Goal: Task Accomplishment & Management: Use online tool/utility

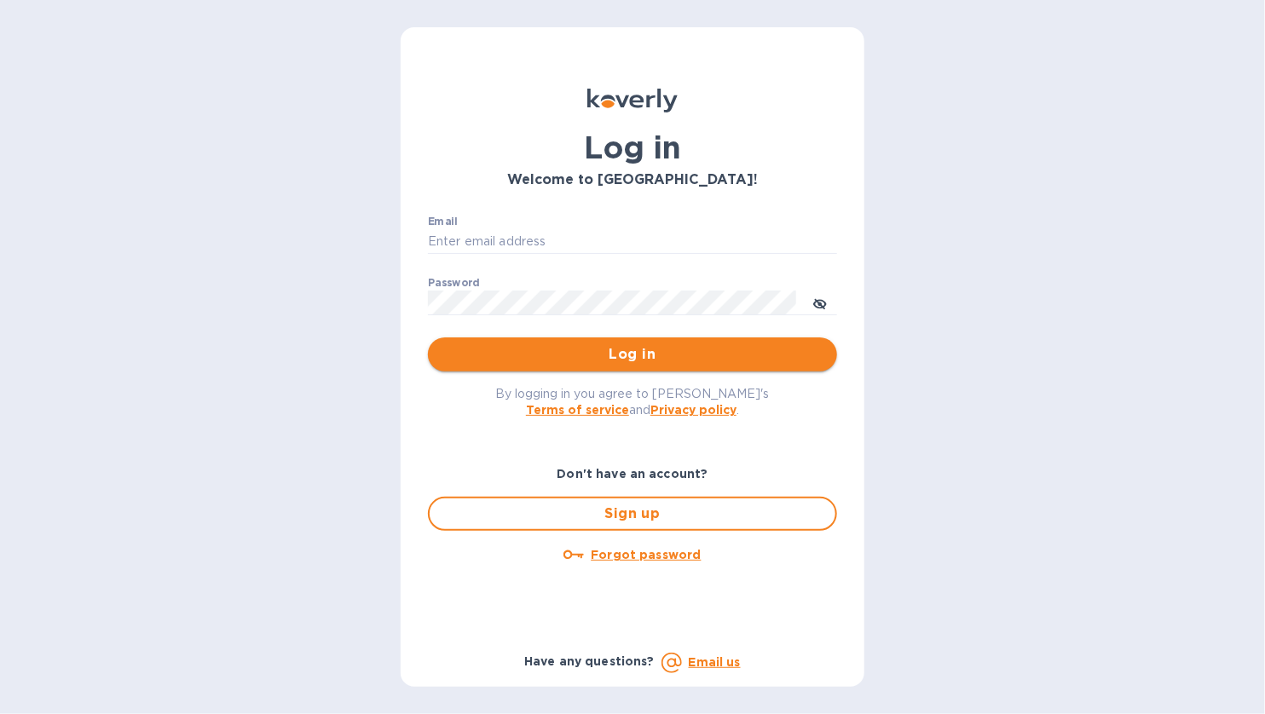
type input "[EMAIL_ADDRESS][DOMAIN_NAME]"
click at [605, 362] on span "Log in" at bounding box center [632, 354] width 382 height 20
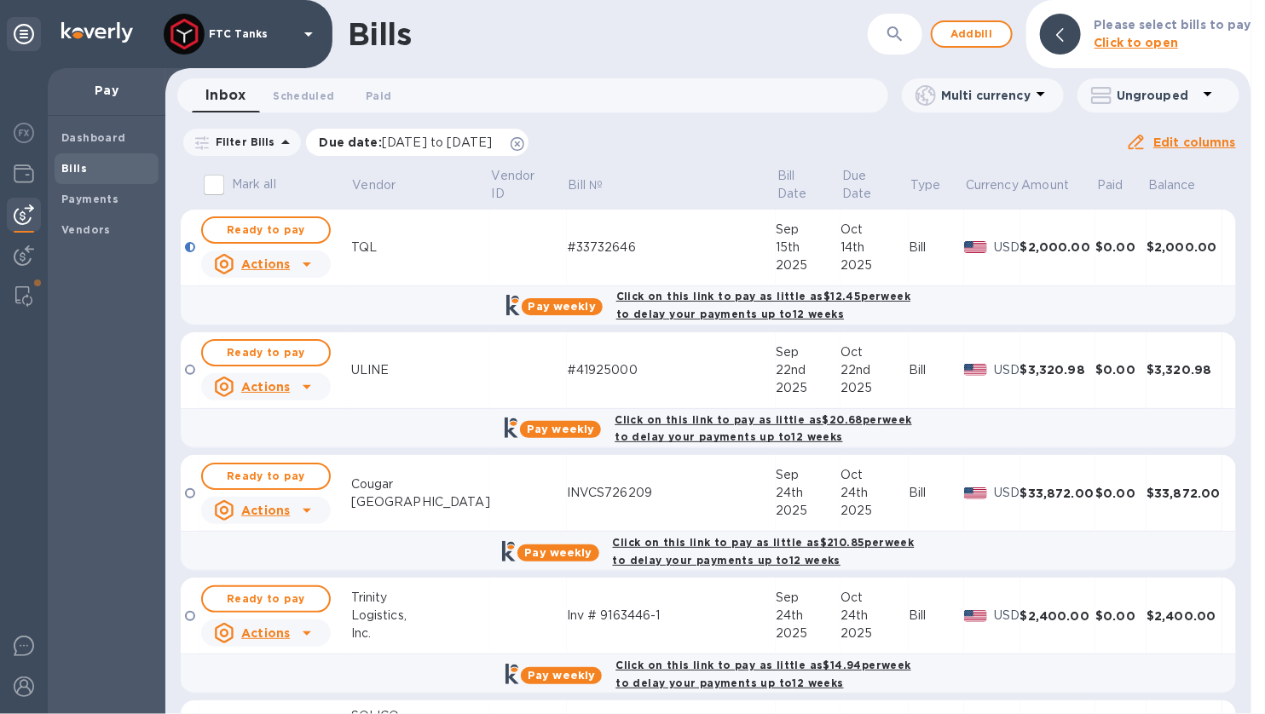
click at [524, 145] on icon at bounding box center [517, 144] width 14 height 14
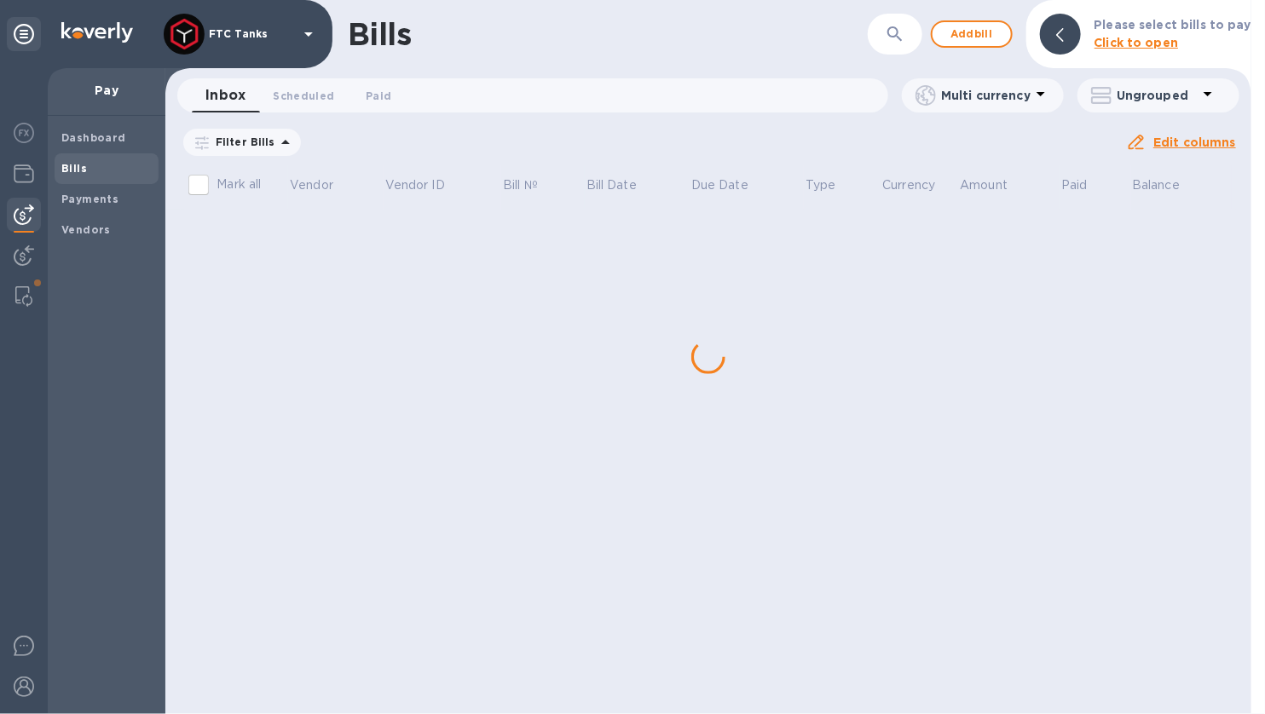
click at [259, 143] on p "Filter Bills" at bounding box center [242, 142] width 66 height 14
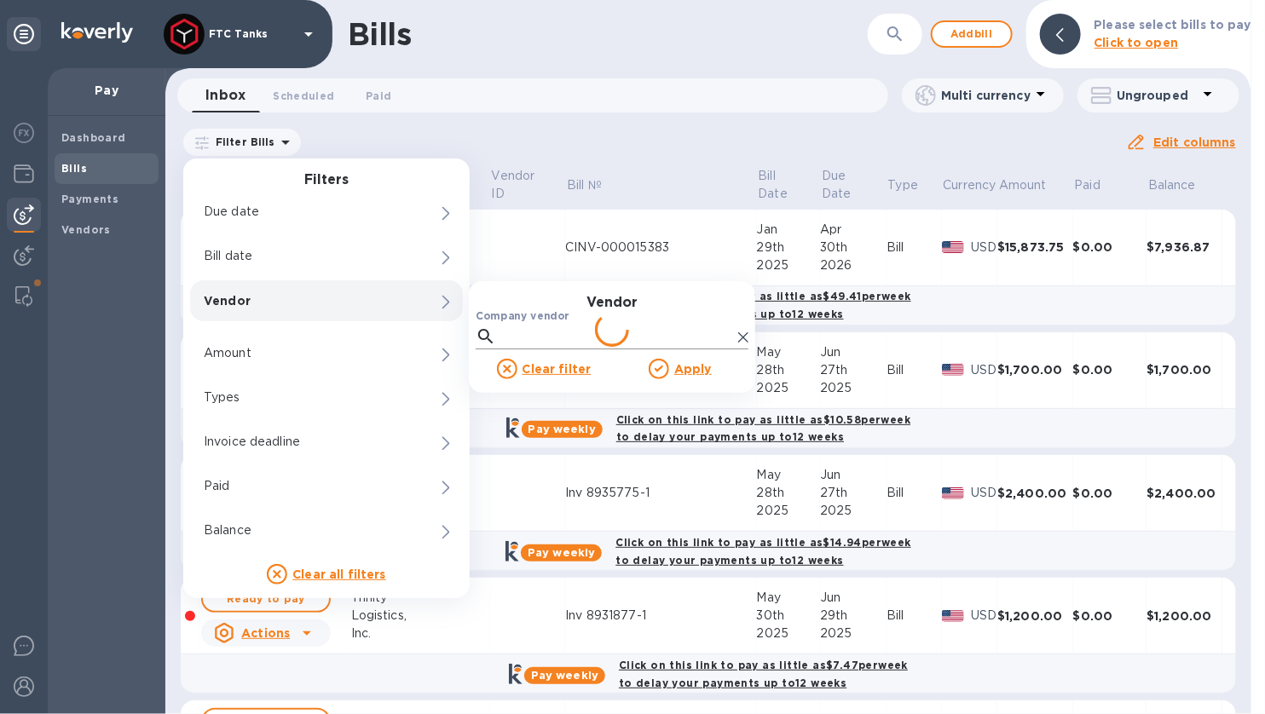
click at [558, 331] on input "Company vendor" at bounding box center [617, 337] width 228 height 26
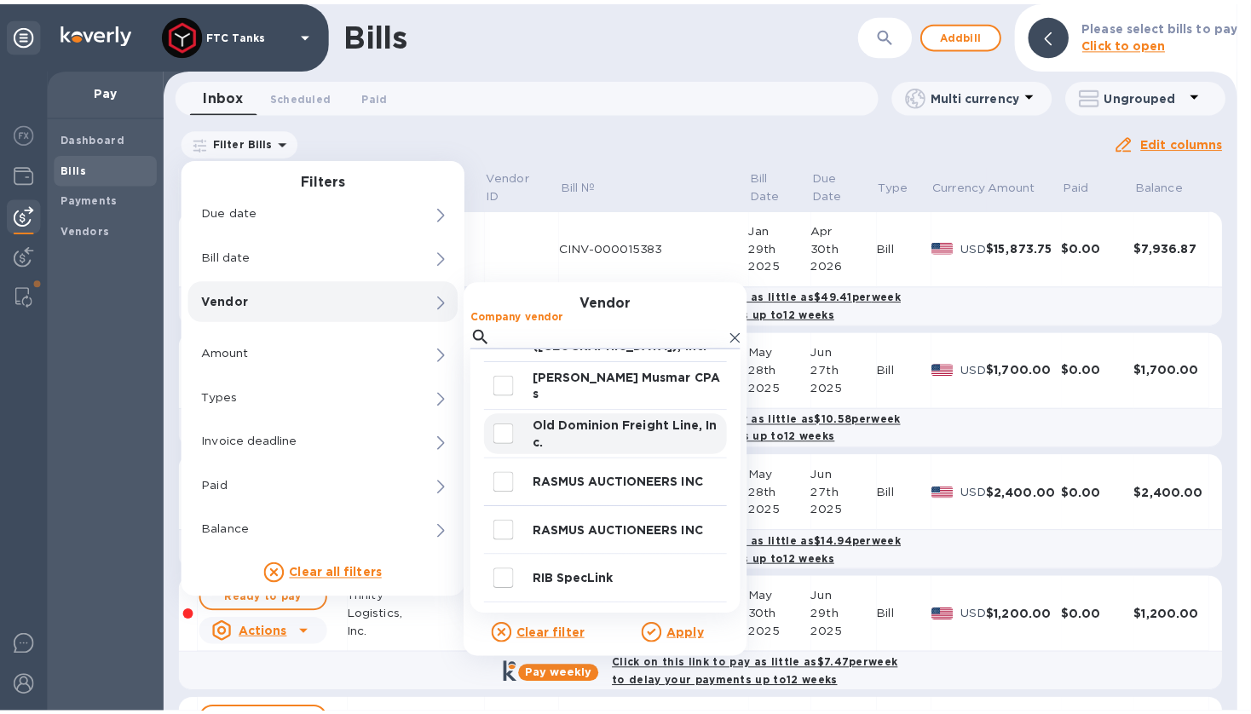
scroll to position [601, 0]
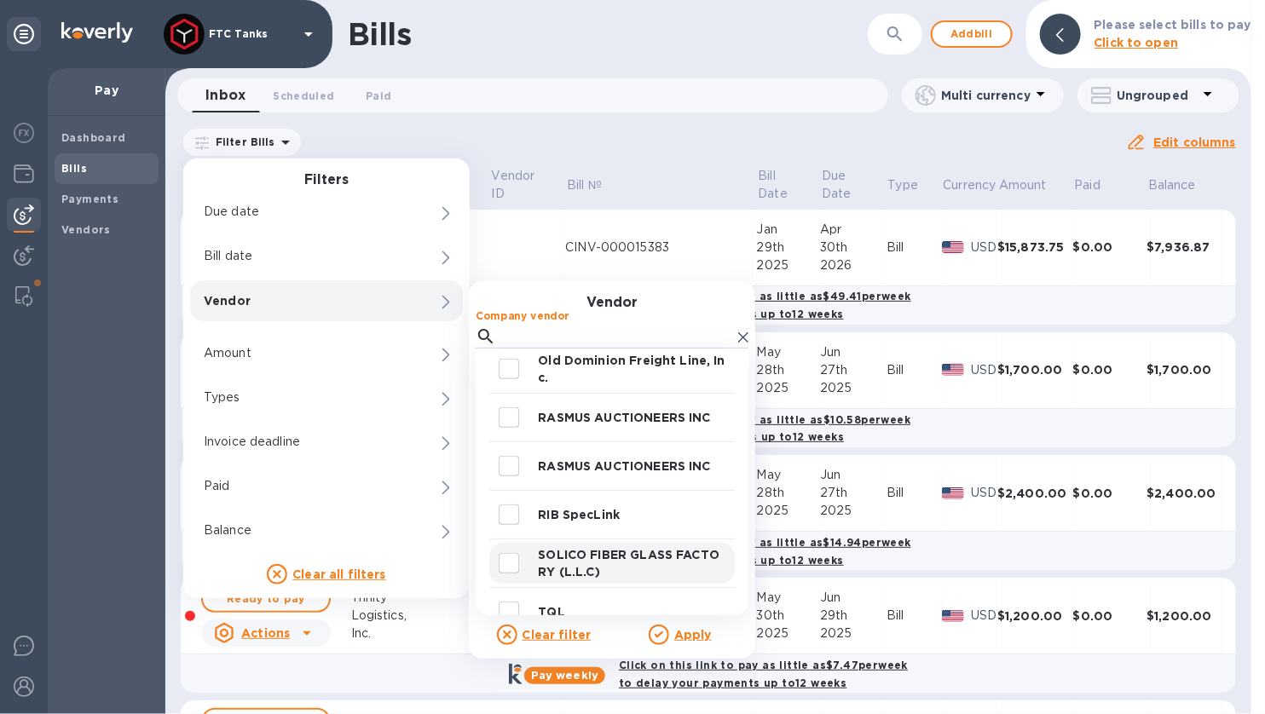
click at [504, 564] on input "decorative checkbox" at bounding box center [509, 563] width 36 height 36
checkbox input "true"
click at [686, 640] on u "Apply" at bounding box center [692, 635] width 37 height 14
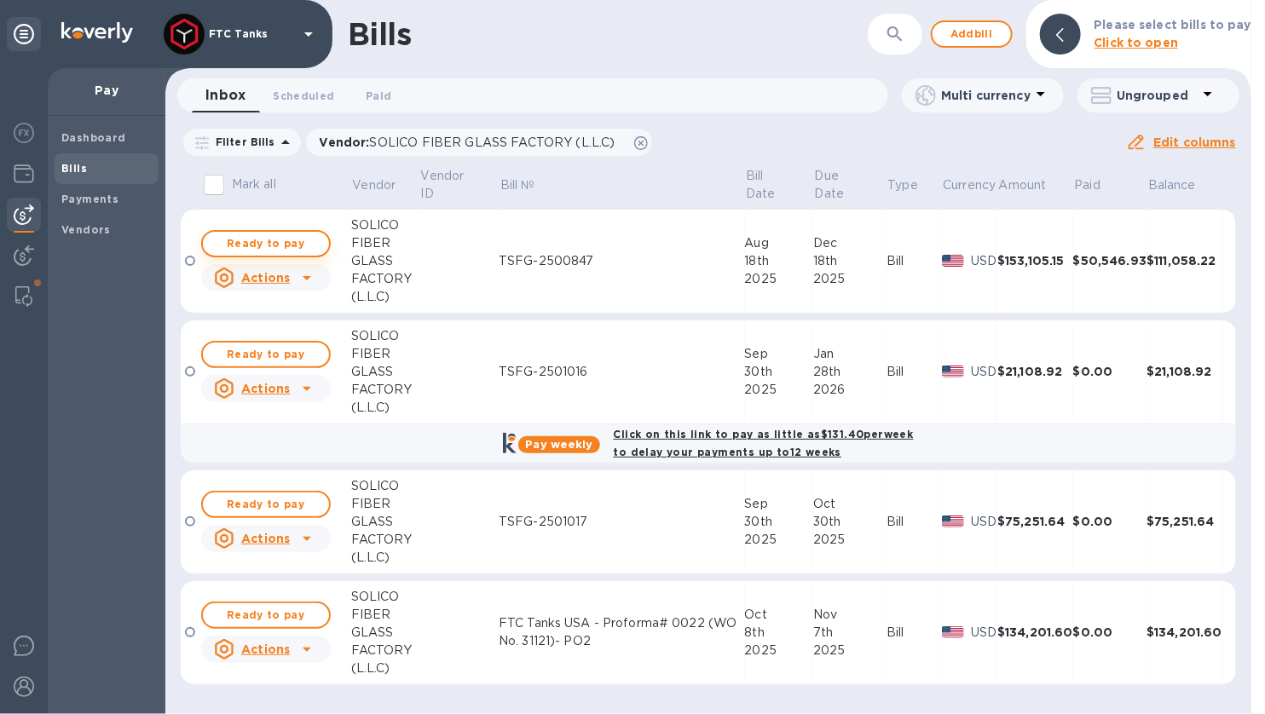
click at [294, 247] on span "Ready to pay" at bounding box center [265, 243] width 99 height 20
click at [279, 243] on span "Ready to pay" at bounding box center [265, 243] width 99 height 20
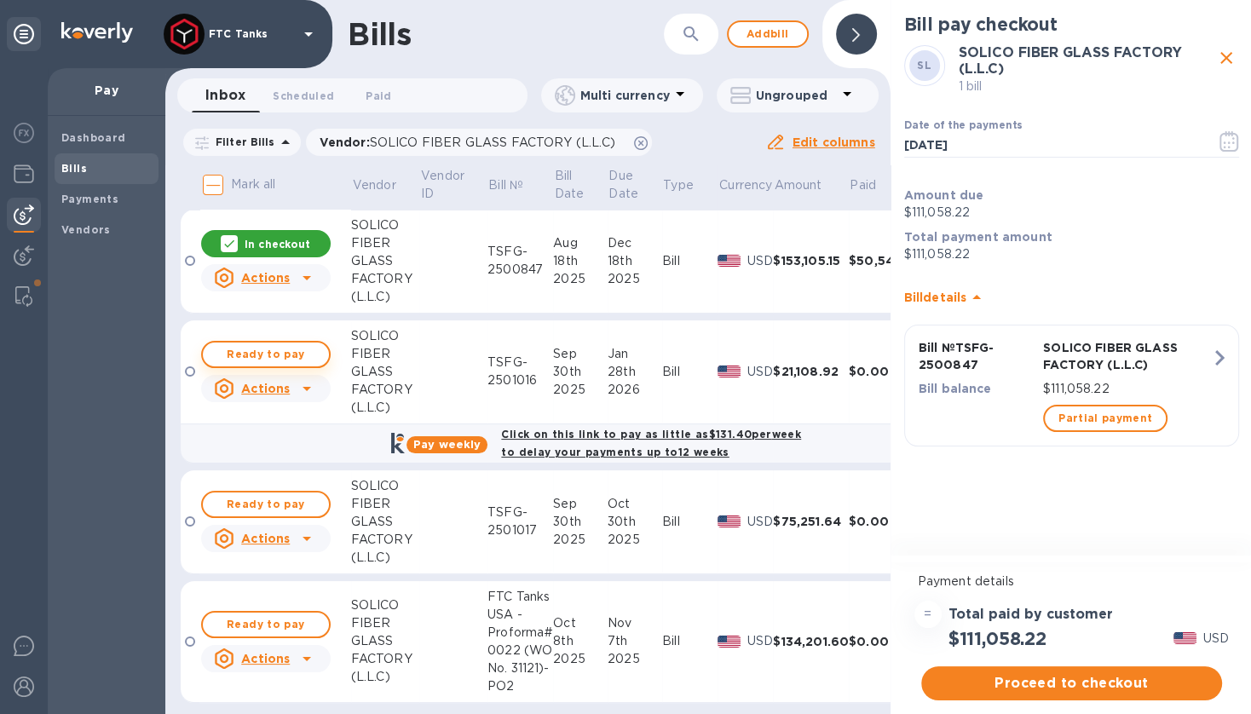
click at [259, 353] on span "Ready to pay" at bounding box center [265, 354] width 99 height 20
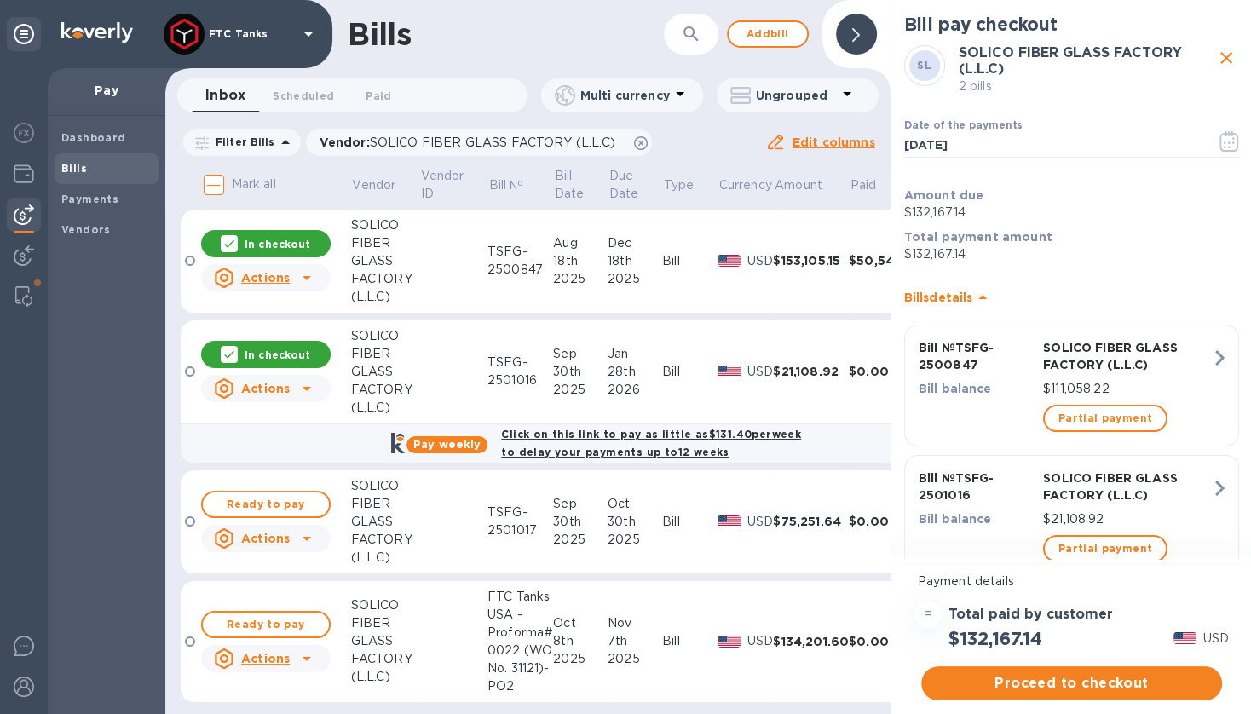
scroll to position [22, 0]
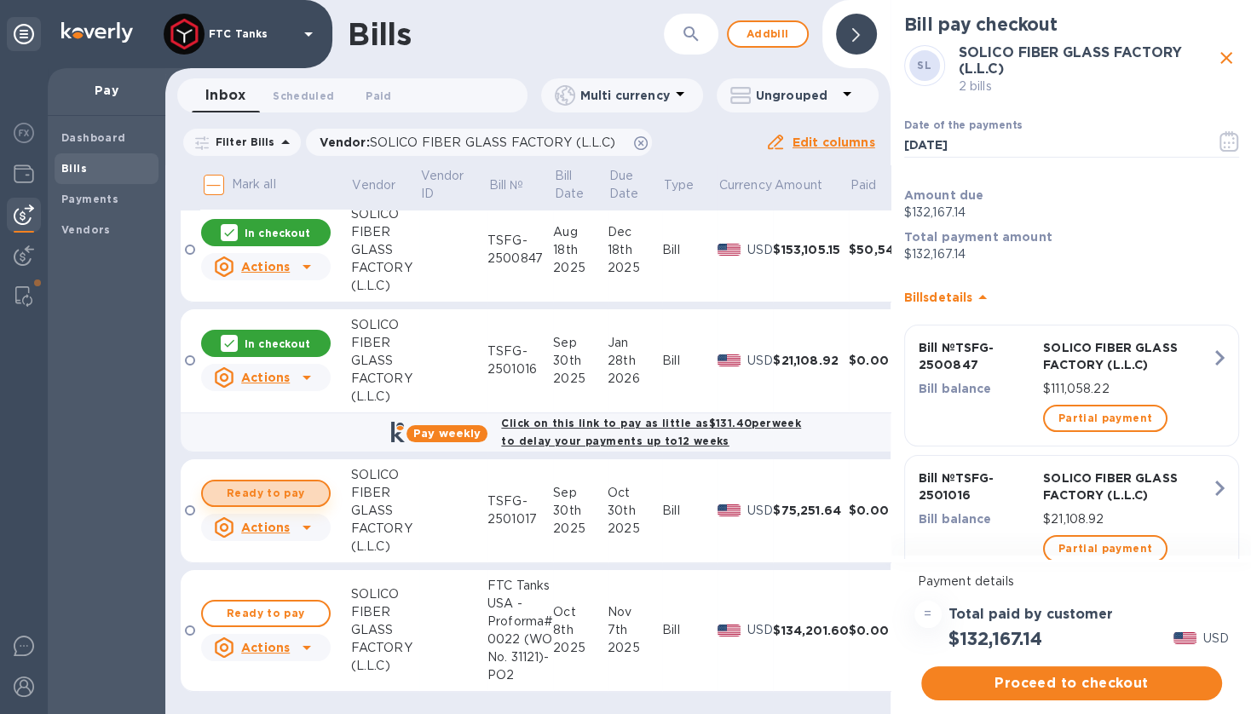
click at [306, 483] on span "Ready to pay" at bounding box center [265, 493] width 99 height 20
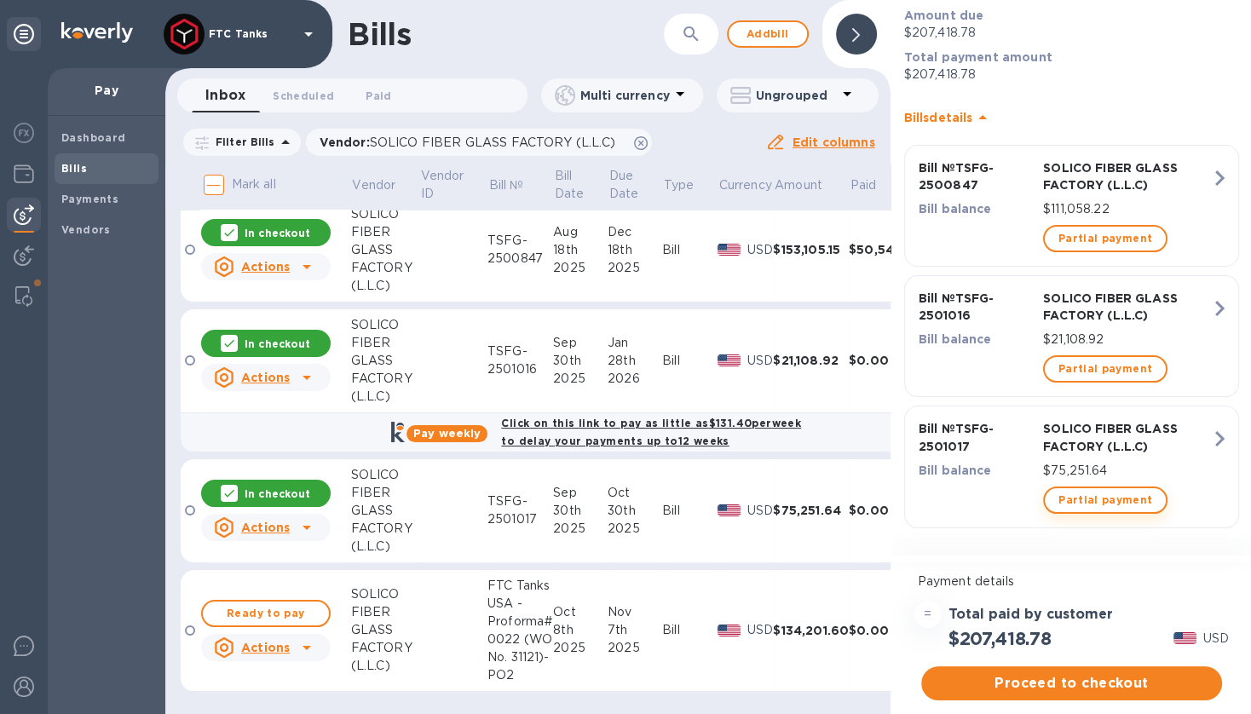
scroll to position [12, 0]
click at [1105, 490] on span "Partial payment" at bounding box center [1105, 500] width 94 height 20
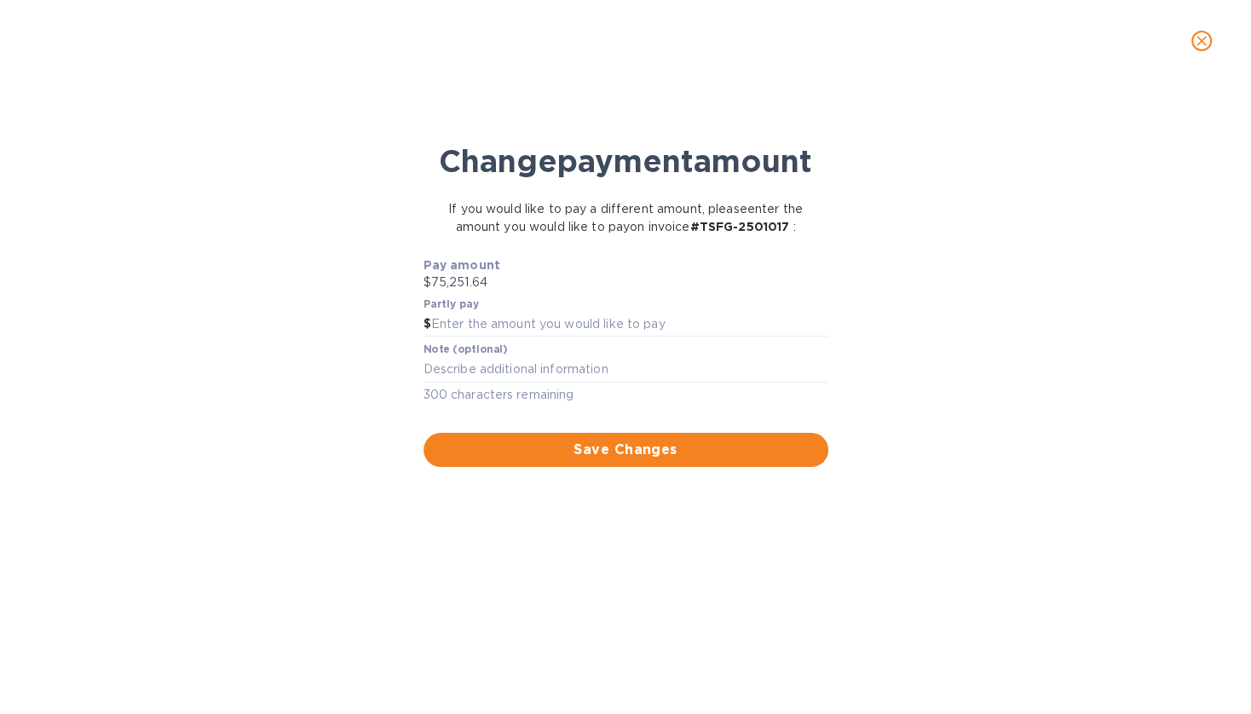
scroll to position [0, 0]
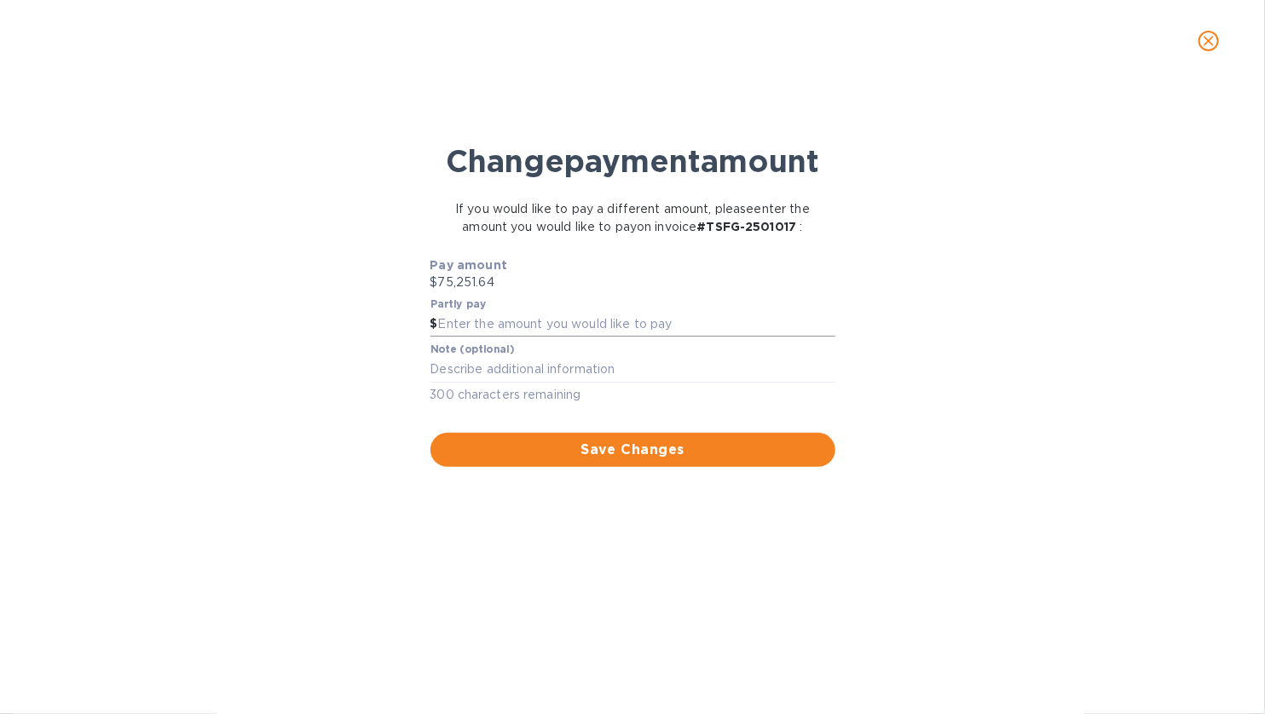
click at [521, 337] on input "text" at bounding box center [636, 325] width 397 height 26
click at [481, 337] on input "text" at bounding box center [636, 325] width 397 height 26
type input "1,832.86"
click at [618, 460] on span "Save Changes" at bounding box center [632, 450] width 377 height 20
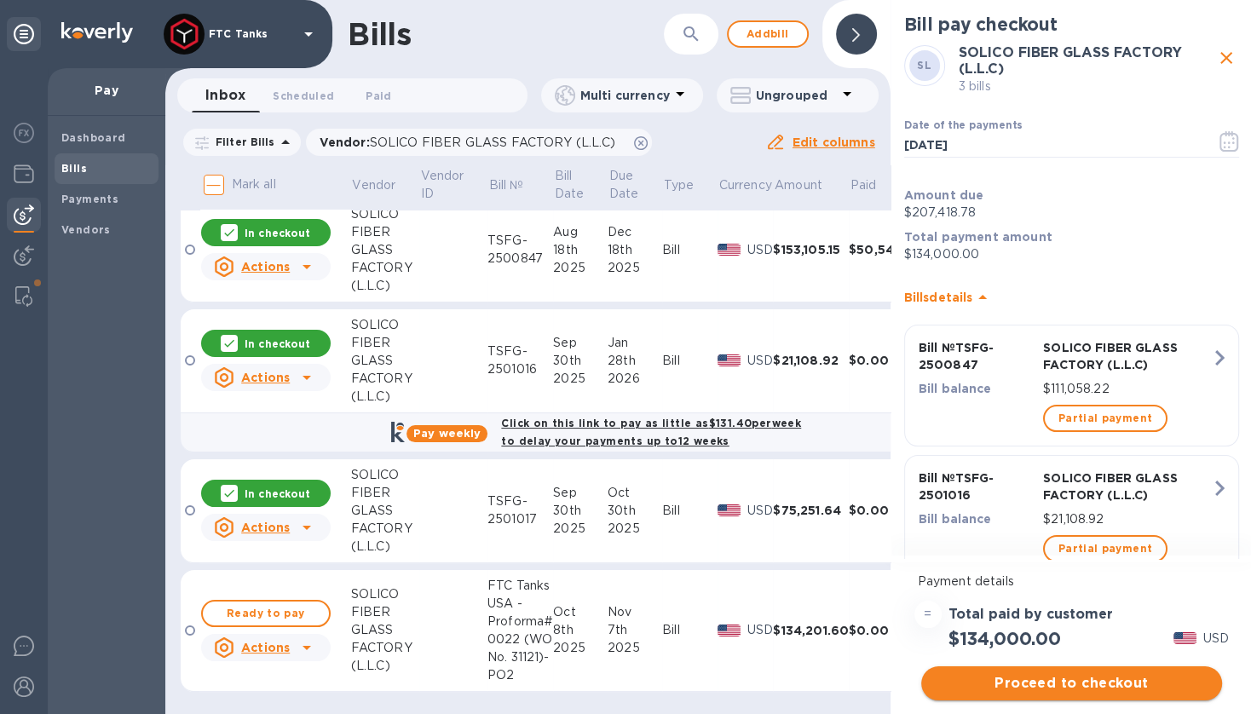
click at [1088, 685] on span "Proceed to checkout" at bounding box center [1072, 683] width 274 height 20
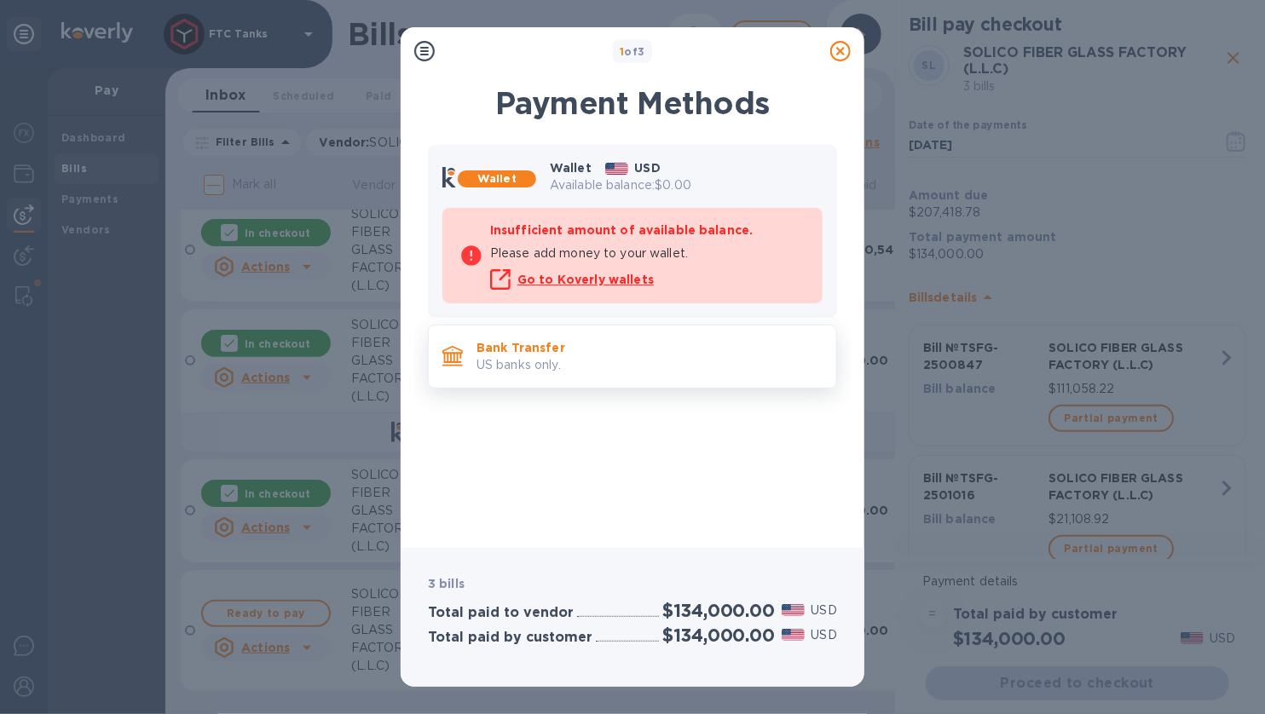
click at [660, 367] on p "US banks only." at bounding box center [649, 365] width 346 height 18
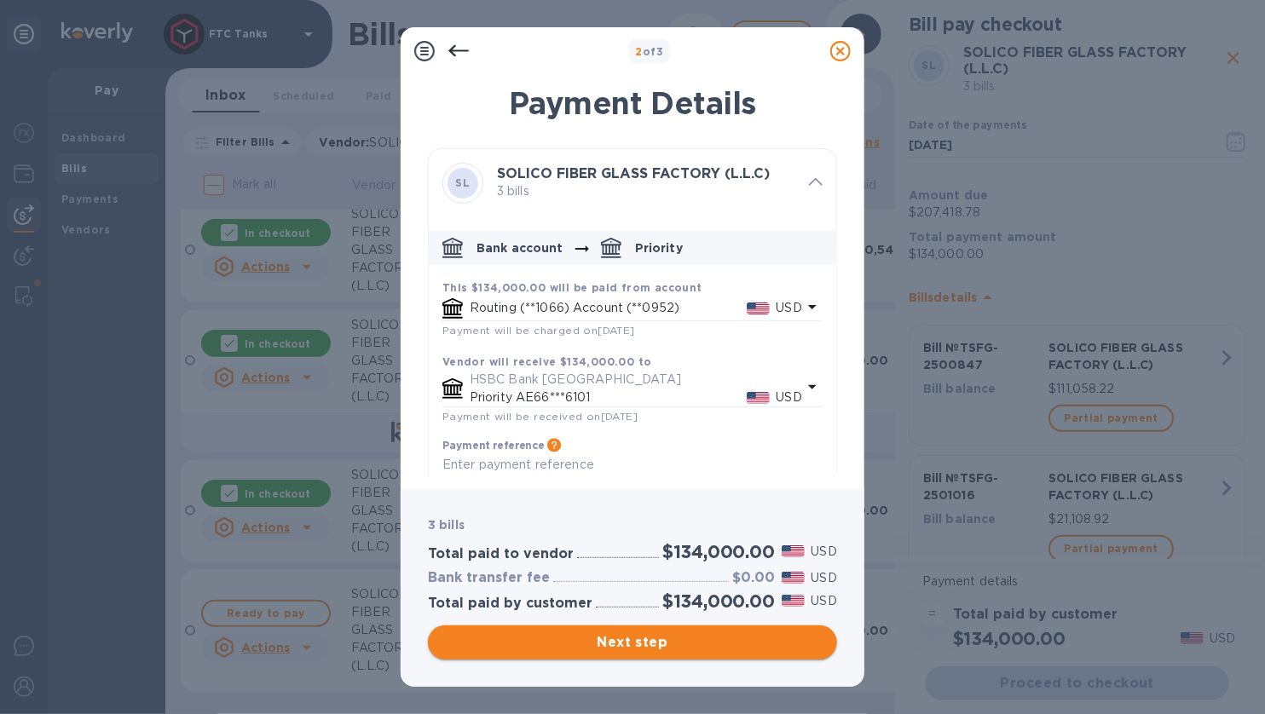
click at [666, 646] on span "Next step" at bounding box center [632, 642] width 382 height 20
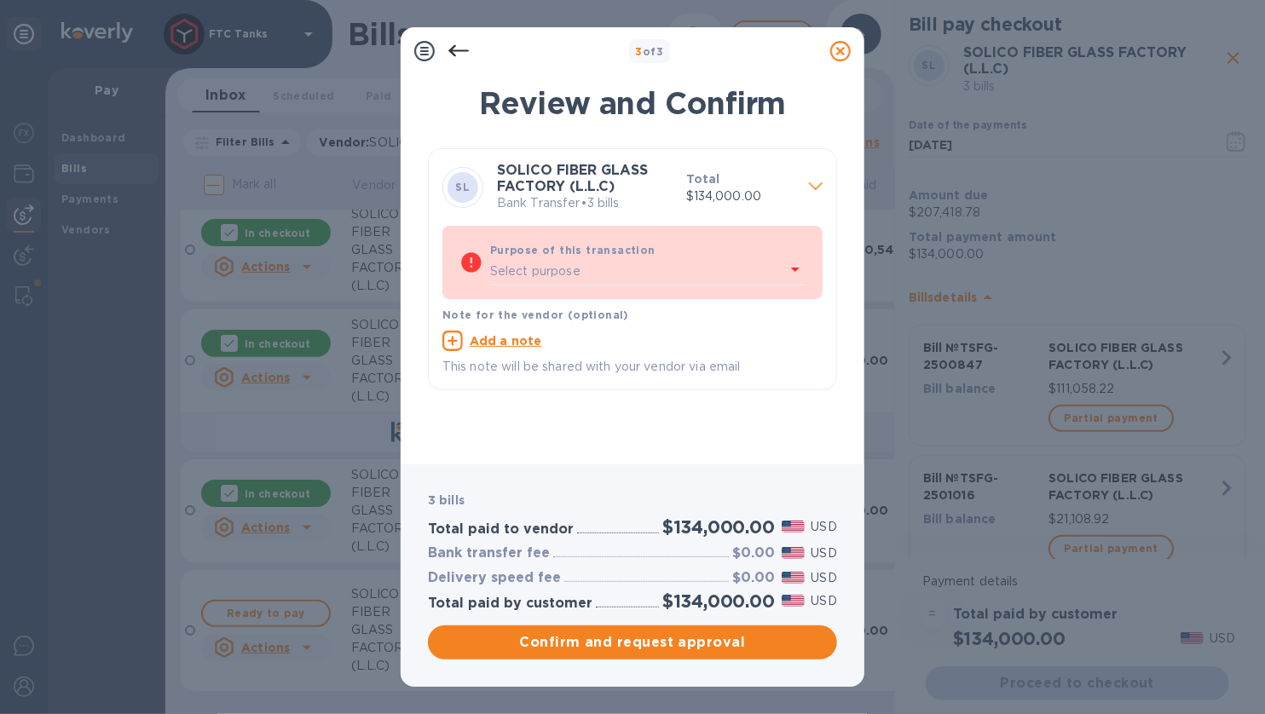
click at [627, 275] on div "Select purpose" at bounding box center [637, 272] width 295 height 26
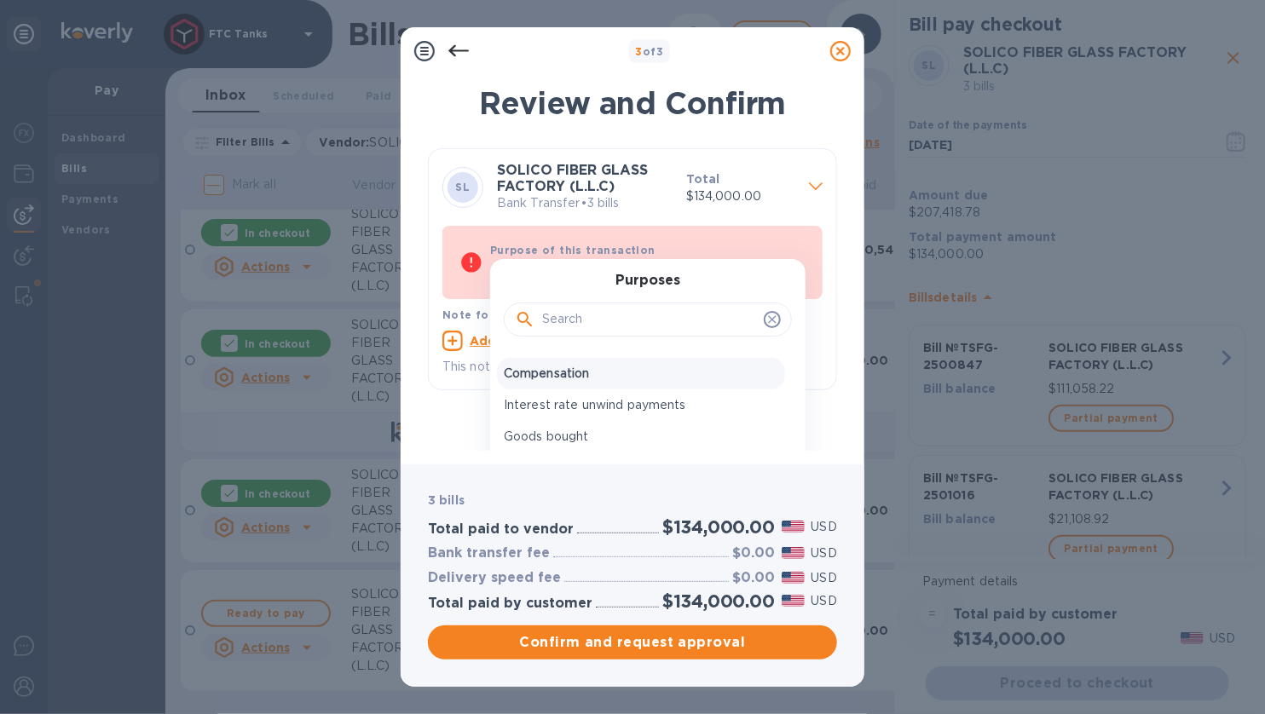
scroll to position [256, 0]
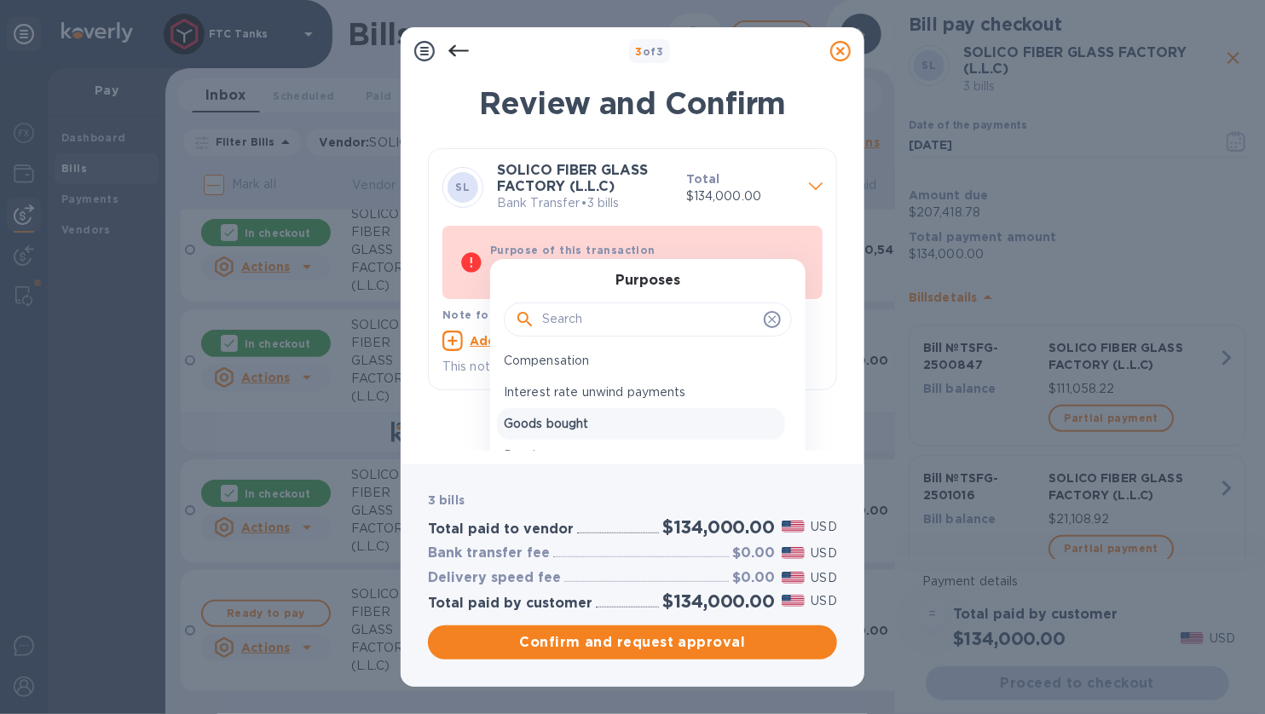
click at [602, 418] on p "Goods bought" at bounding box center [641, 424] width 274 height 18
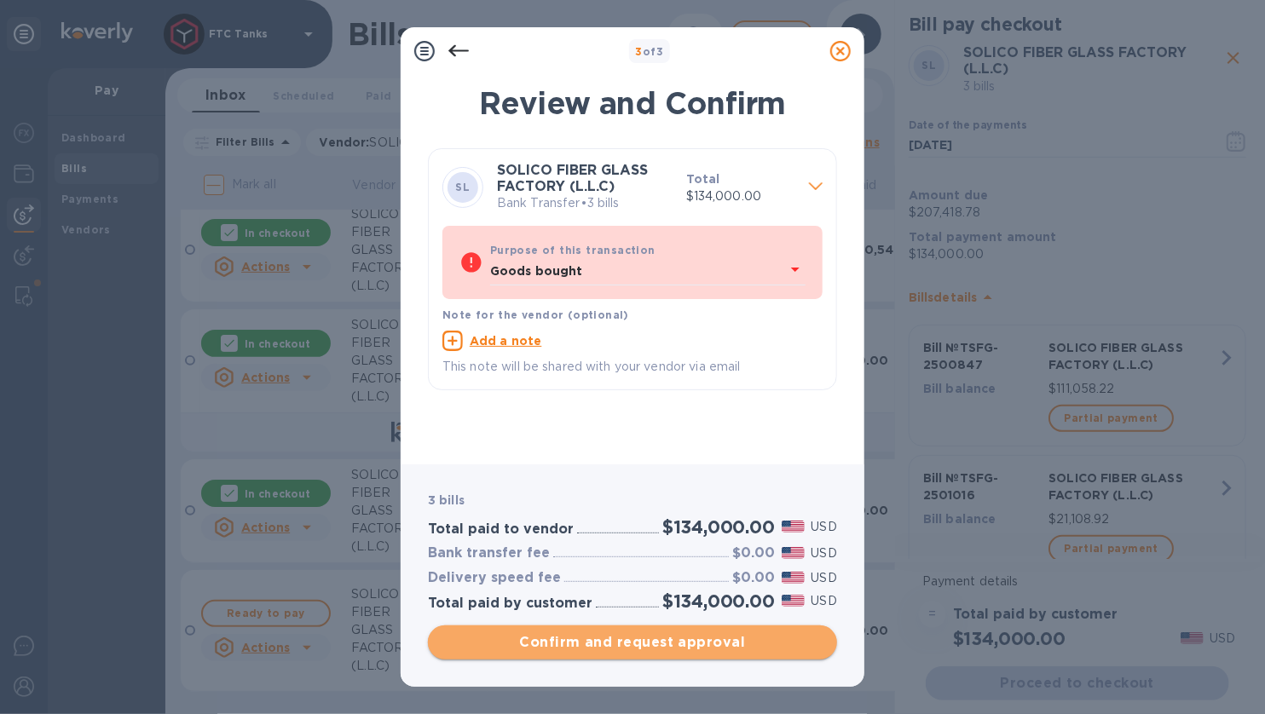
click at [633, 646] on span "Confirm and request approval" at bounding box center [632, 642] width 382 height 20
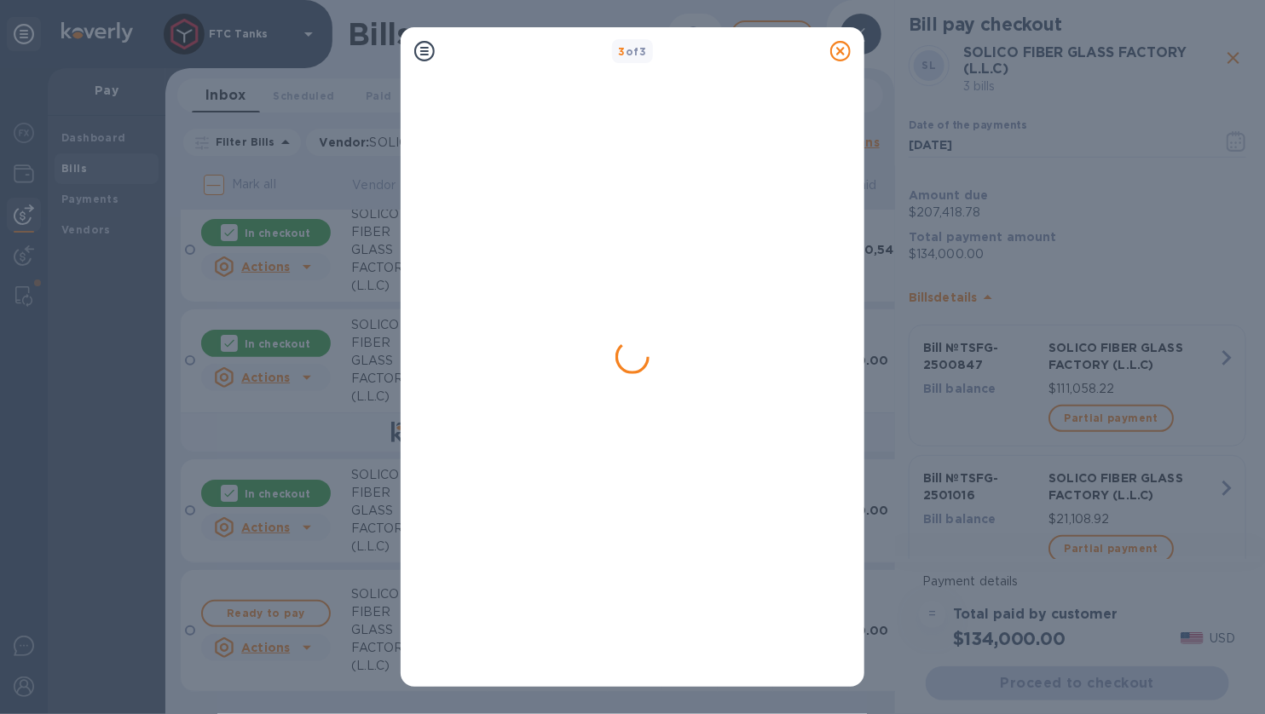
scroll to position [0, 0]
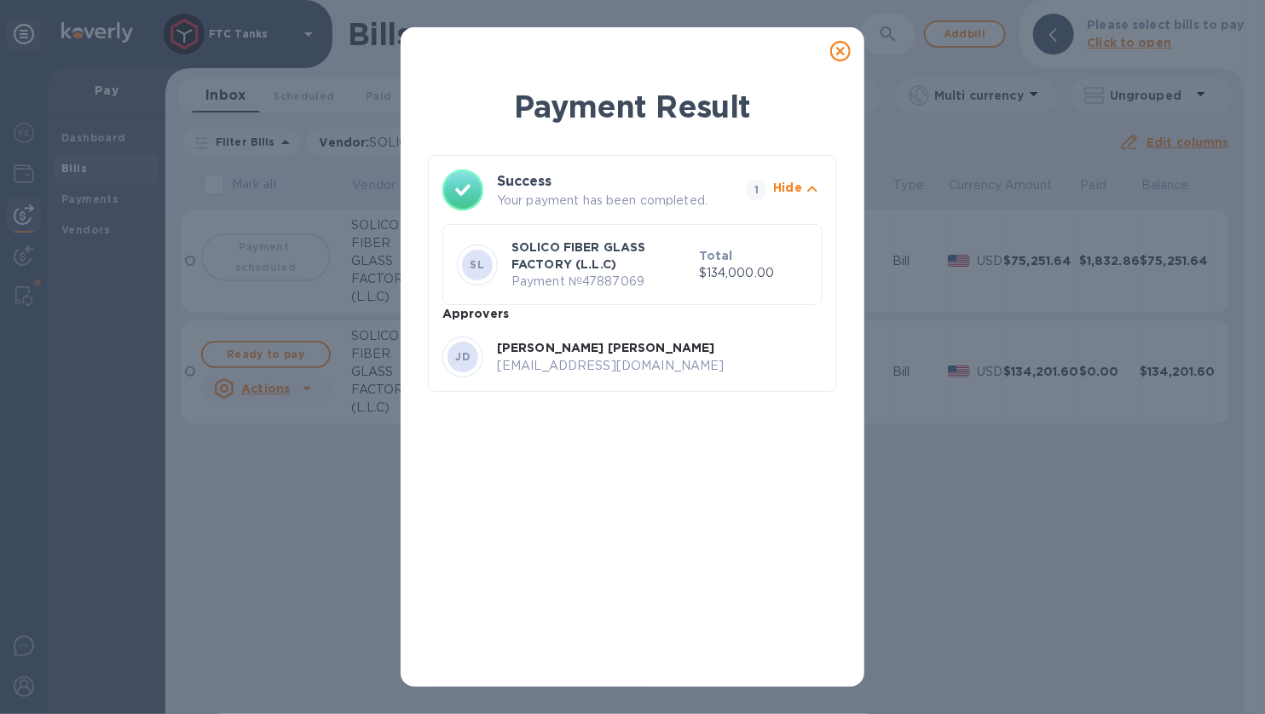
click at [840, 49] on icon at bounding box center [840, 51] width 20 height 20
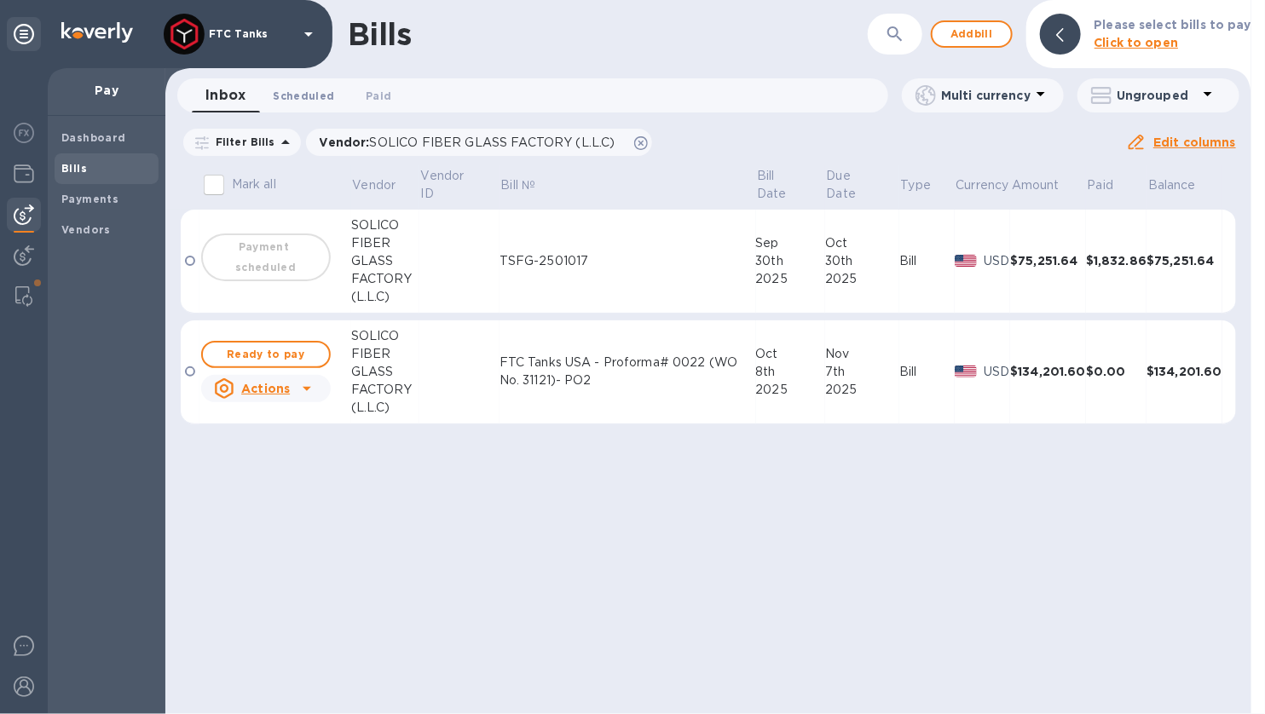
click at [312, 103] on button "Scheduled 0" at bounding box center [303, 95] width 89 height 34
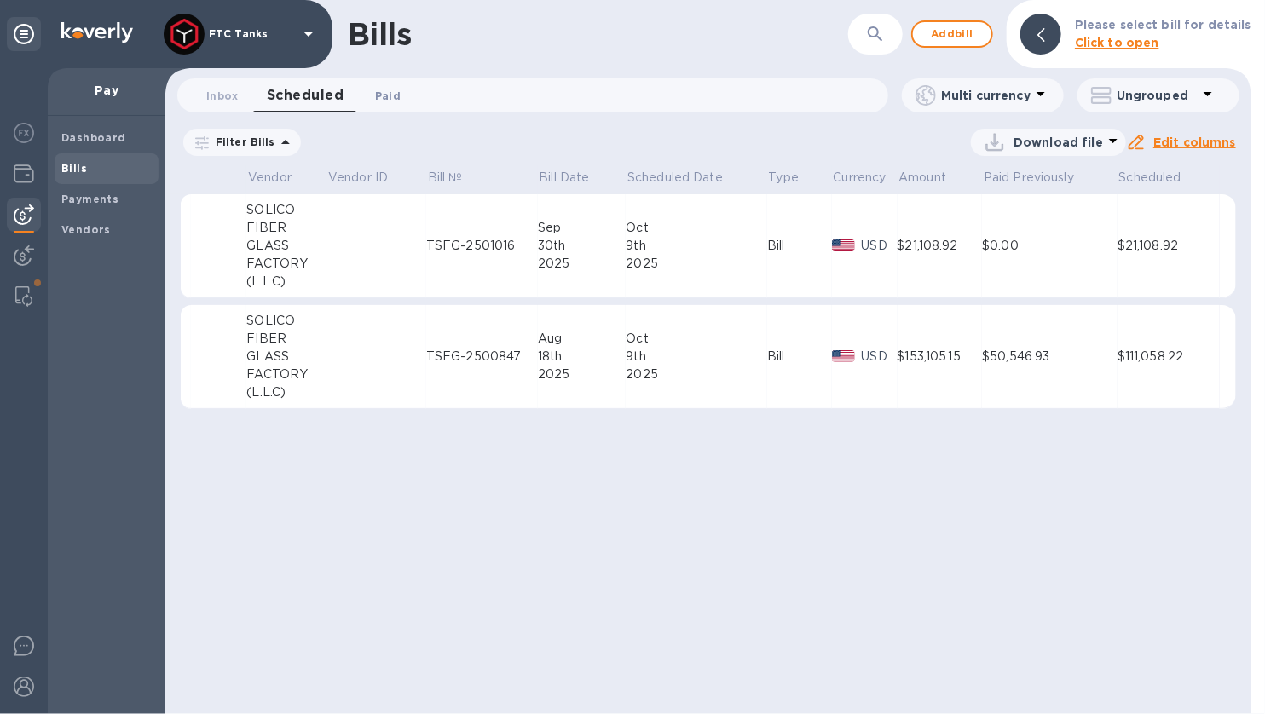
click at [393, 90] on span "Paid 0" at bounding box center [388, 96] width 26 height 18
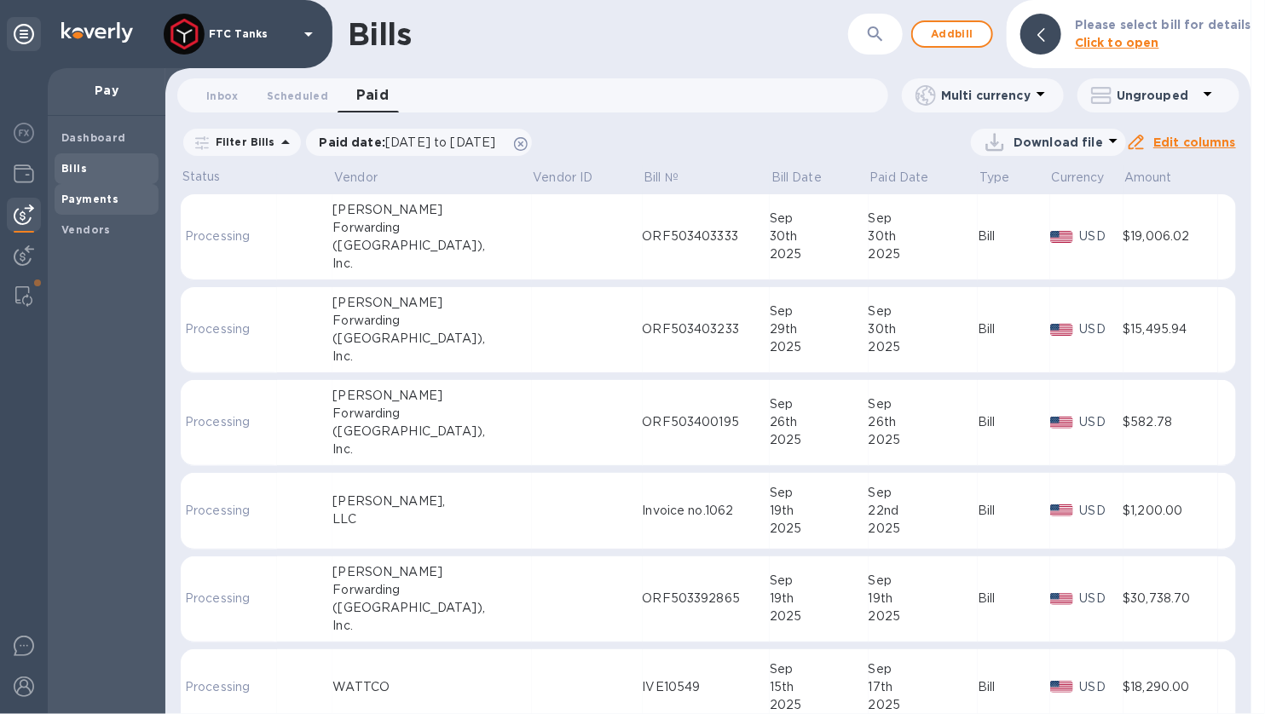
click at [113, 206] on span "Payments" at bounding box center [89, 199] width 57 height 17
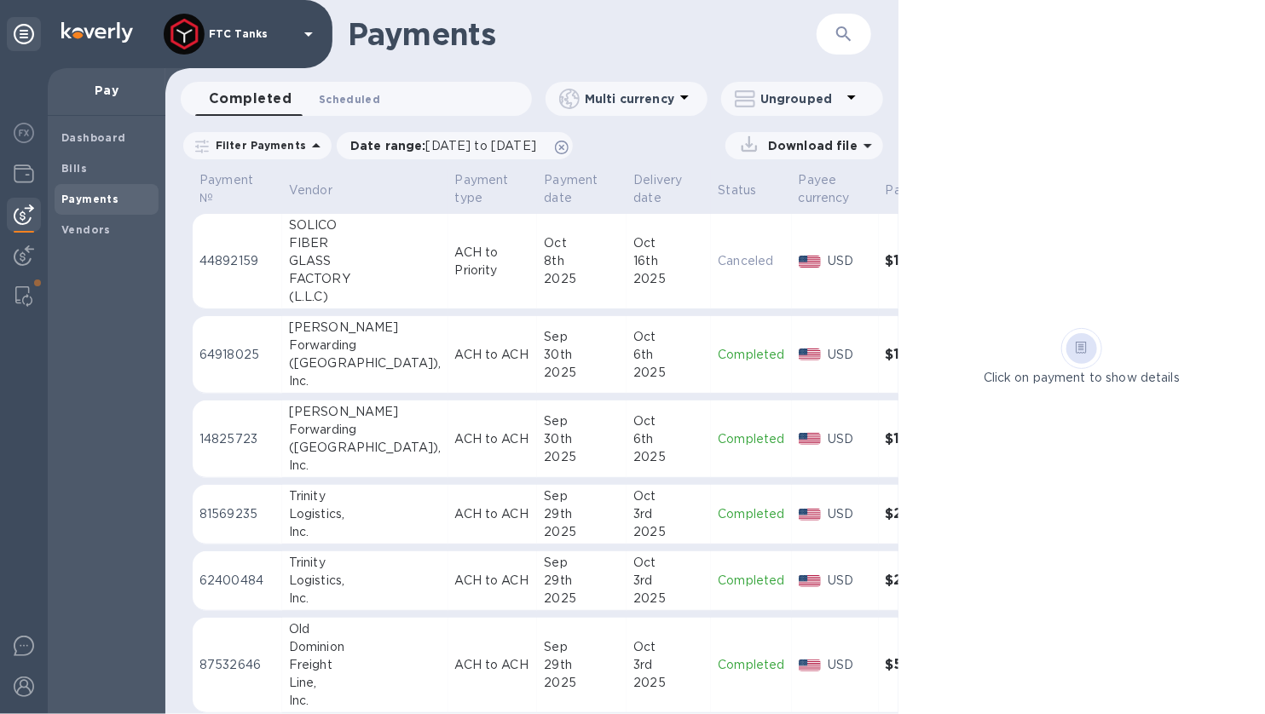
click at [363, 100] on span "Scheduled 0" at bounding box center [349, 99] width 61 height 18
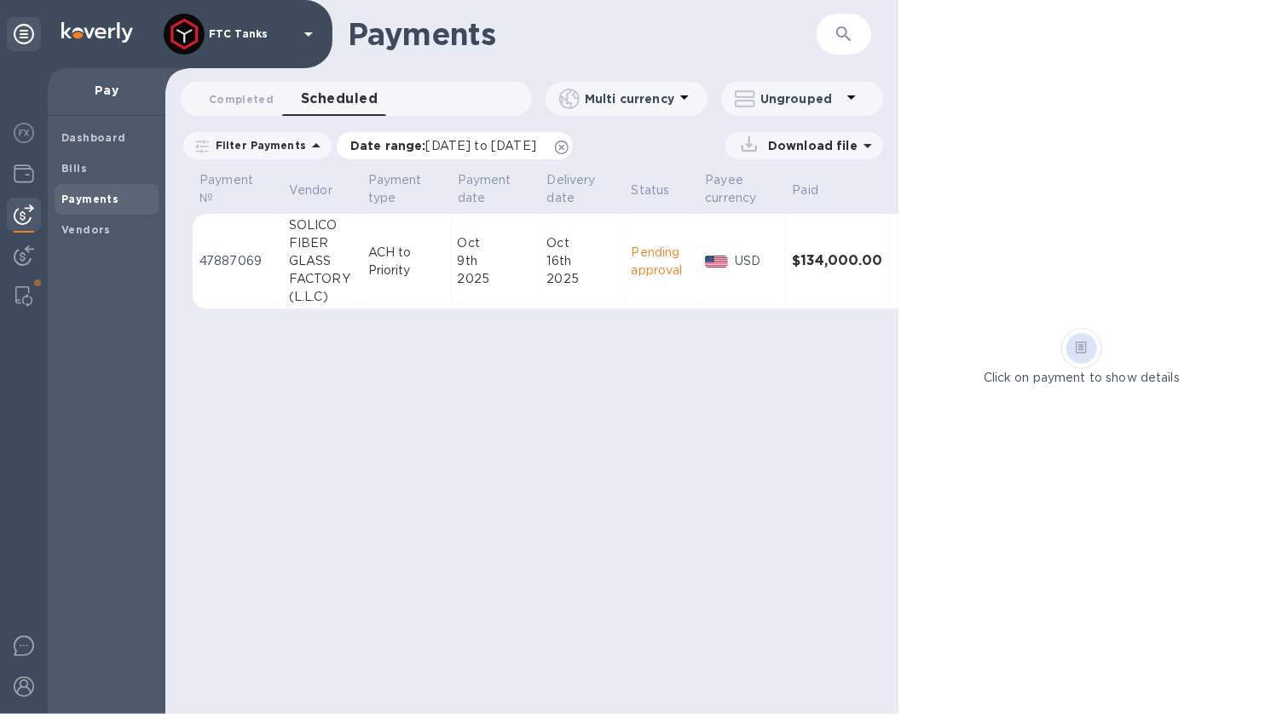
click at [568, 149] on icon at bounding box center [562, 148] width 14 height 14
click at [247, 274] on td "47887069" at bounding box center [237, 261] width 89 height 95
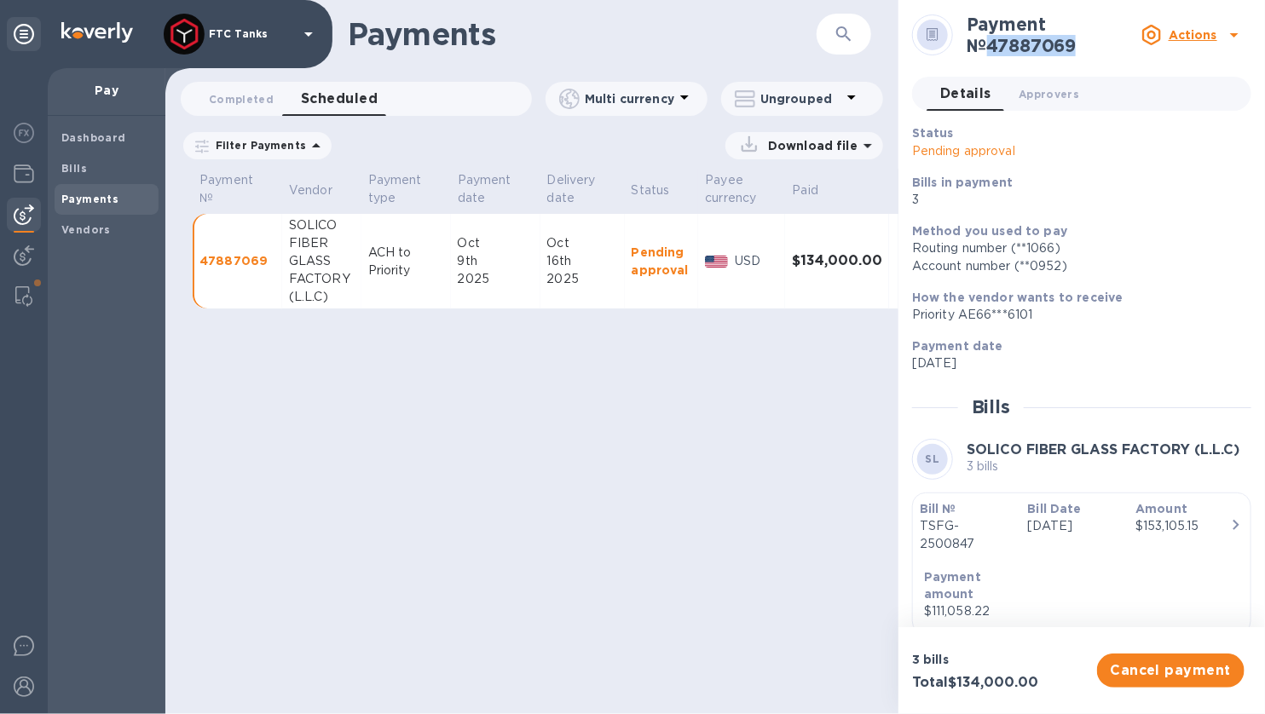
drag, startPoint x: 1063, startPoint y: 45, endPoint x: 969, endPoint y: 50, distance: 94.7
click at [969, 50] on h2 "Payment № 47887069" at bounding box center [1050, 35] width 168 height 43
click at [642, 550] on div "Payments ​ Completed 0 Scheduled 0 Multi currency Ungrouped Filter Payments Dow…" at bounding box center [531, 357] width 733 height 714
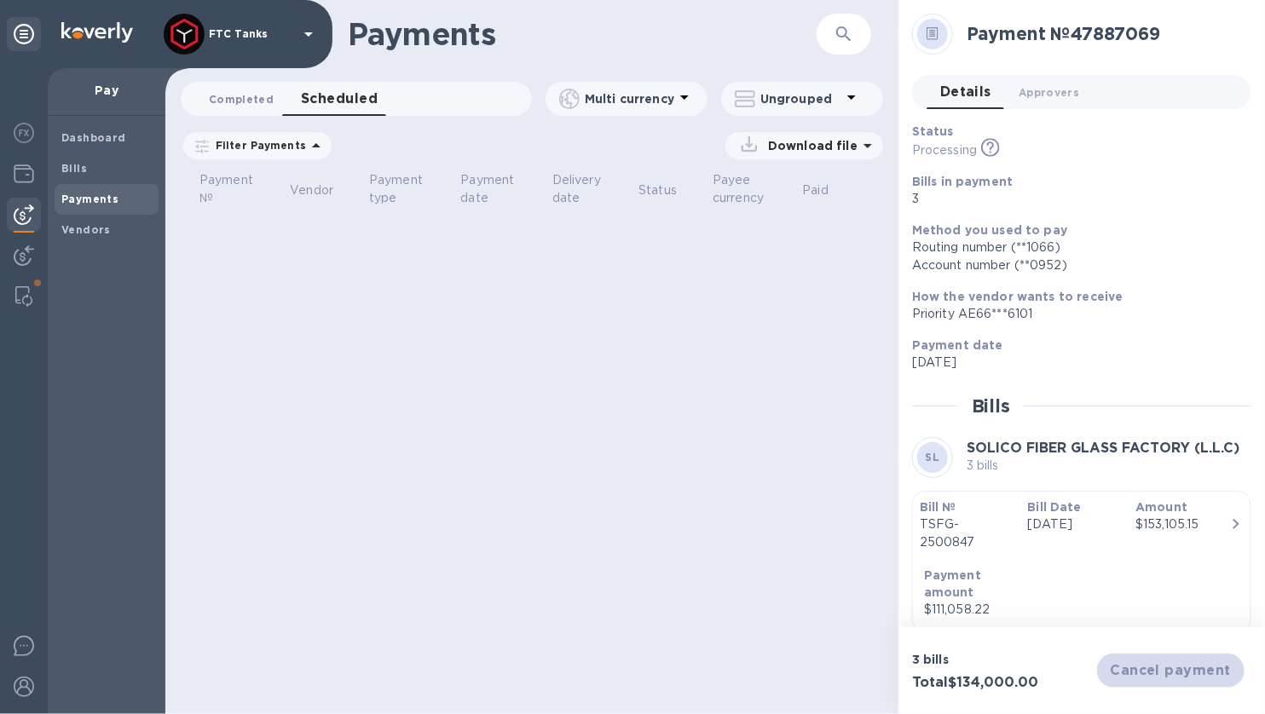
click at [258, 100] on span "Completed 0" at bounding box center [241, 99] width 65 height 18
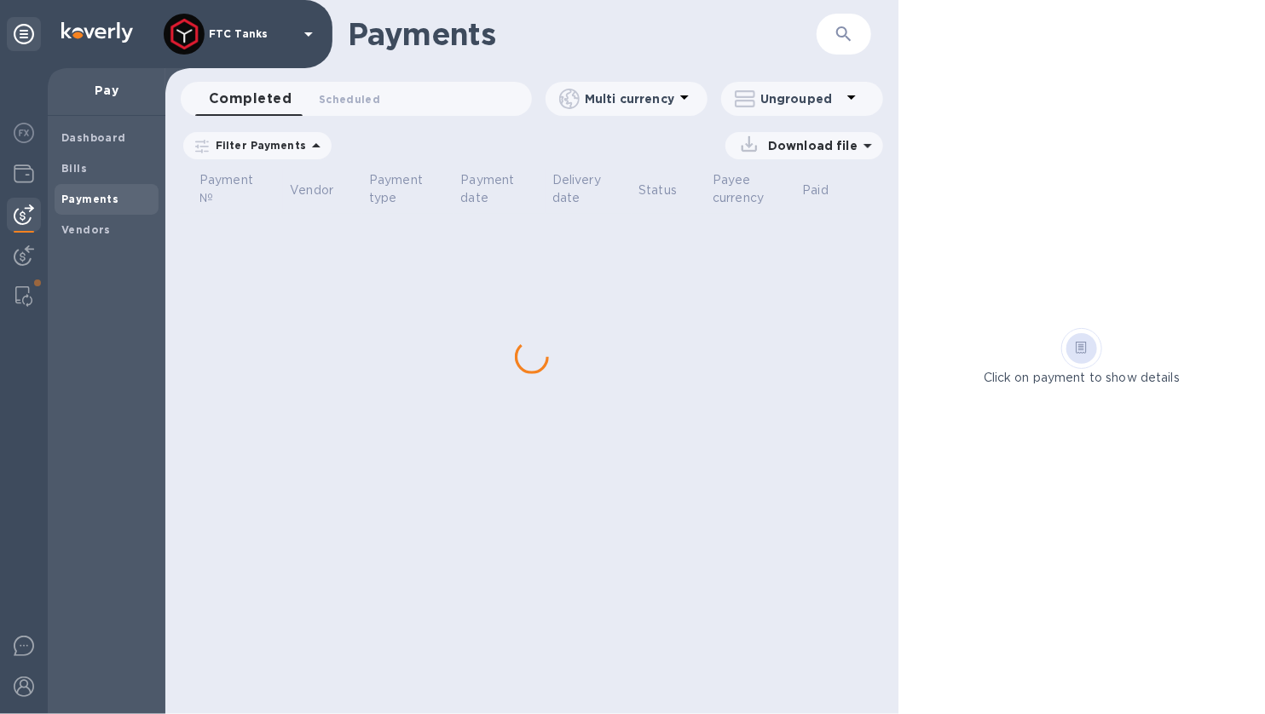
click at [0, 0] on icon at bounding box center [0, 0] width 0 height 0
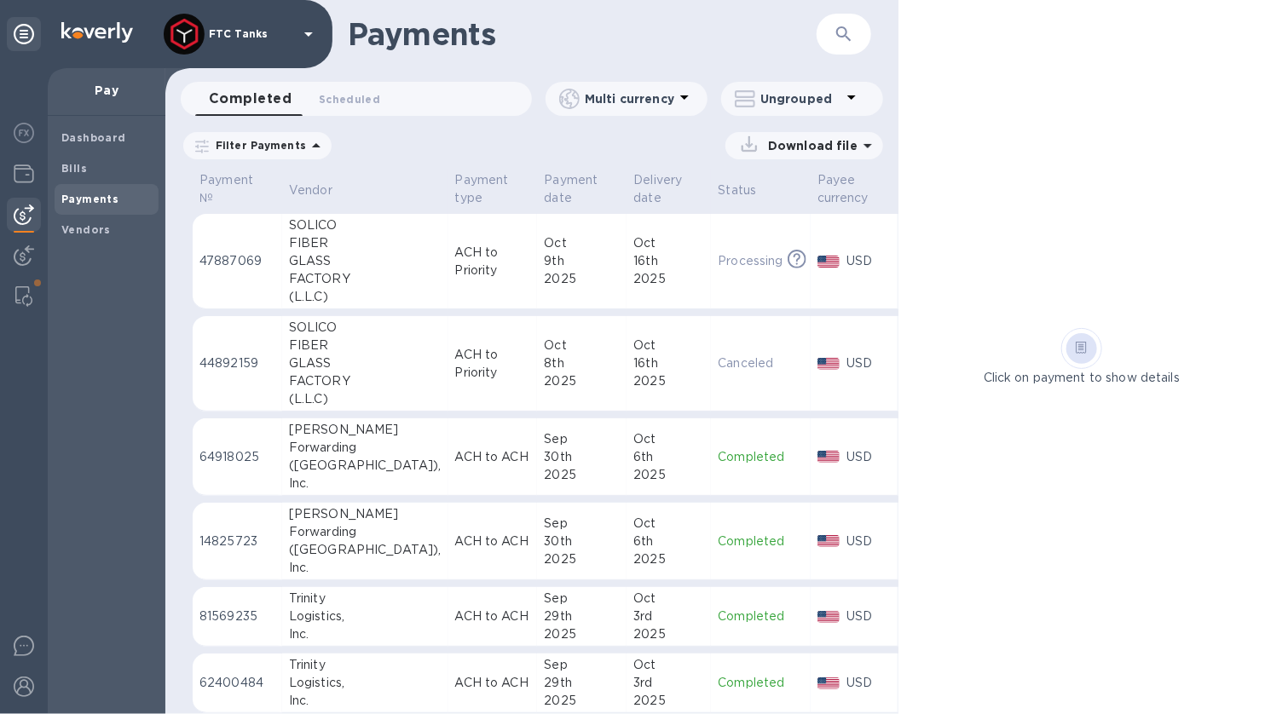
click at [633, 254] on div "16th" at bounding box center [668, 261] width 71 height 18
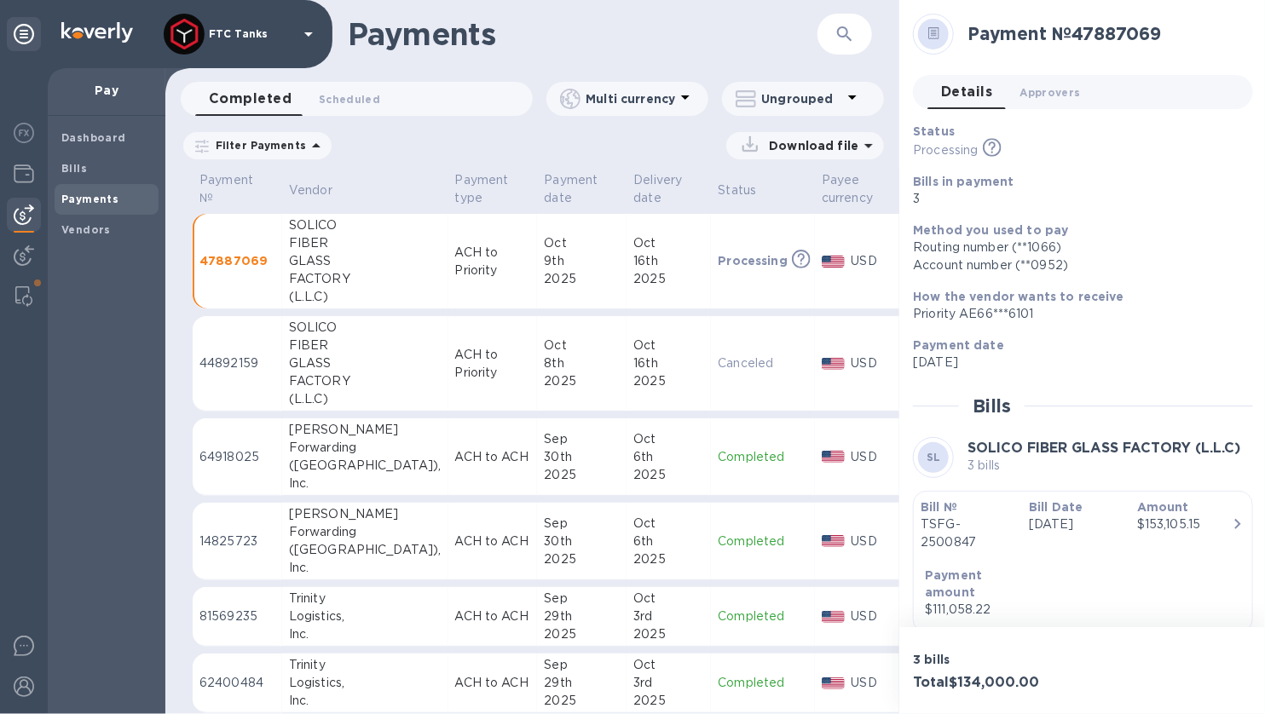
click at [1164, 43] on h2 "Payment № 47887069" at bounding box center [1103, 33] width 272 height 21
drag, startPoint x: 1170, startPoint y: 39, endPoint x: 968, endPoint y: 38, distance: 202.0
click at [968, 38] on h2 "Payment № 47887069" at bounding box center [1103, 33] width 272 height 21
copy h2 "Payment № 47887069"
